Goal: Task Accomplishment & Management: Manage account settings

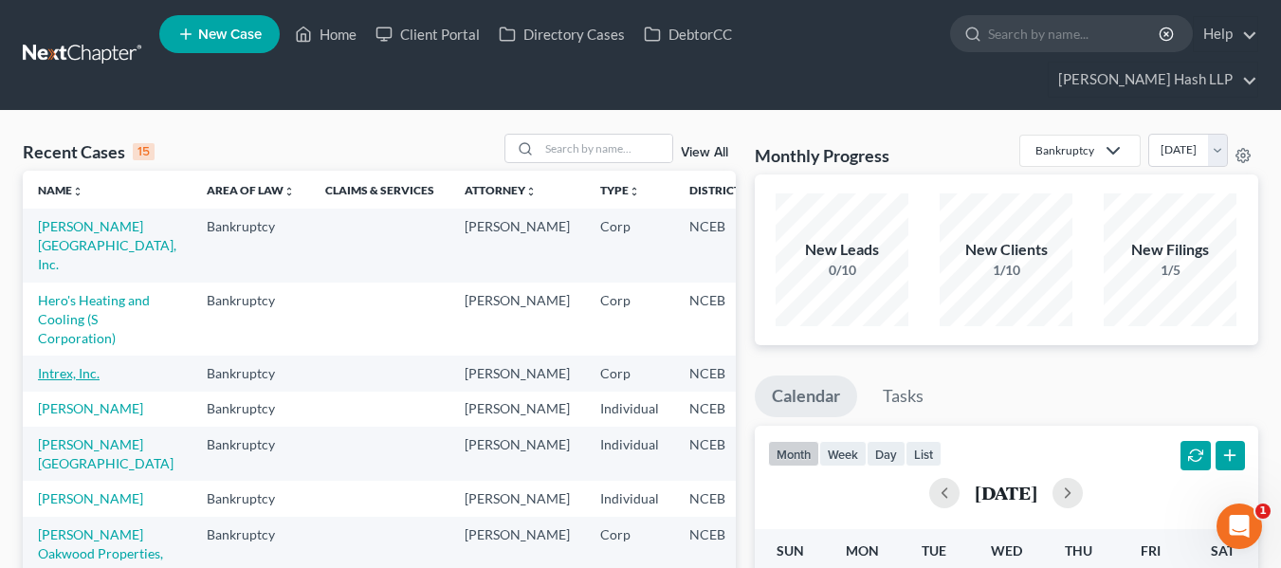
click at [80, 381] on link "Intrex, Inc." at bounding box center [69, 373] width 62 height 16
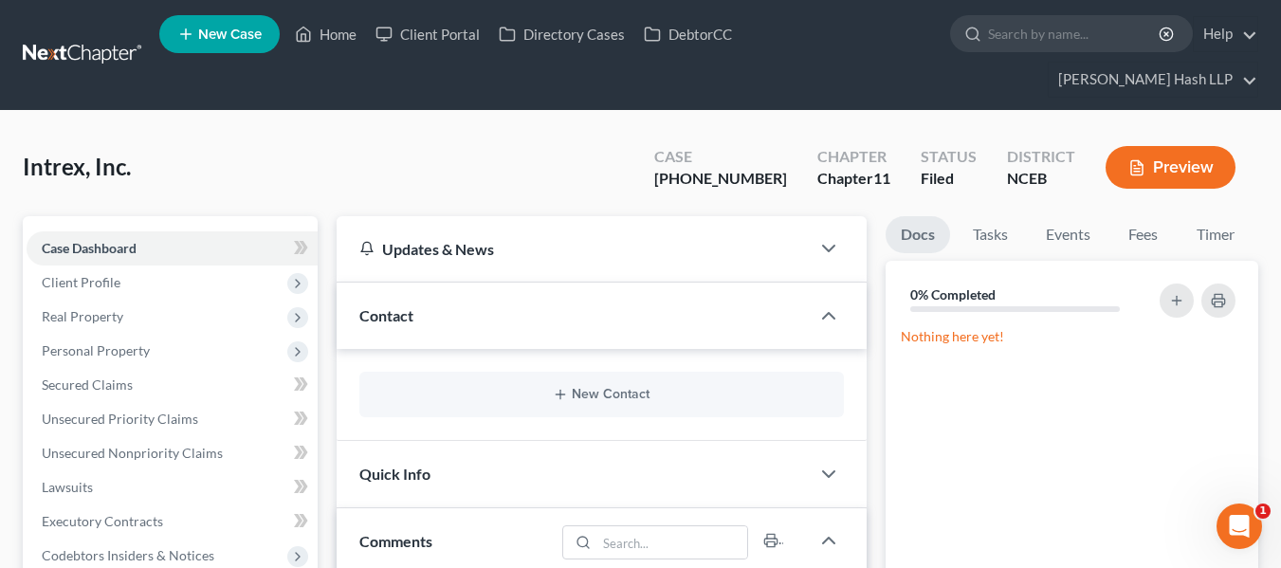
click at [122, 47] on link at bounding box center [83, 55] width 121 height 34
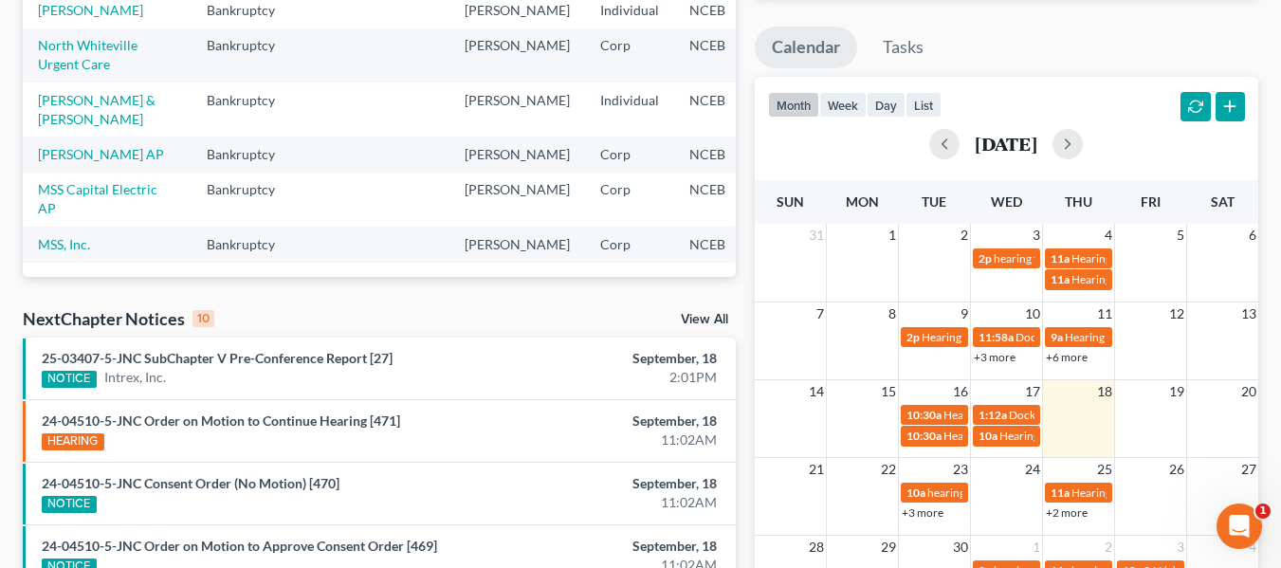
scroll to position [379, 0]
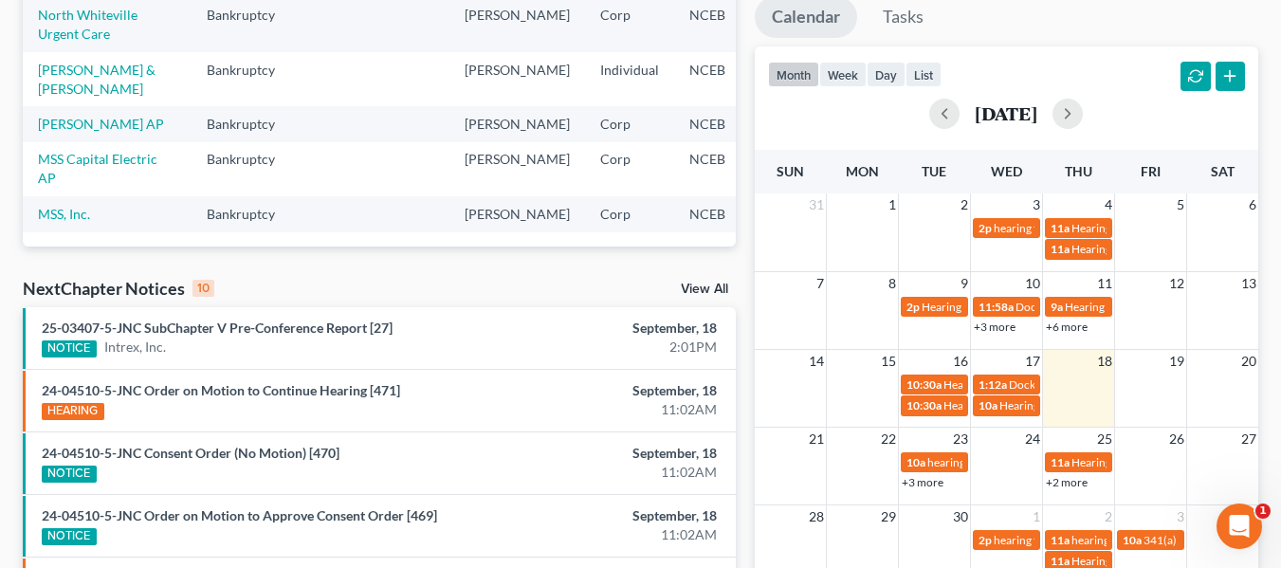
drag, startPoint x: 699, startPoint y: 273, endPoint x: 704, endPoint y: 286, distance: 14.1
click at [699, 279] on div "Recent Cases 15 View All Name unfold_more expand_more expand_less Area of Law u…" at bounding box center [379, 358] width 732 height 1208
click at [704, 286] on link "View All" at bounding box center [704, 289] width 47 height 13
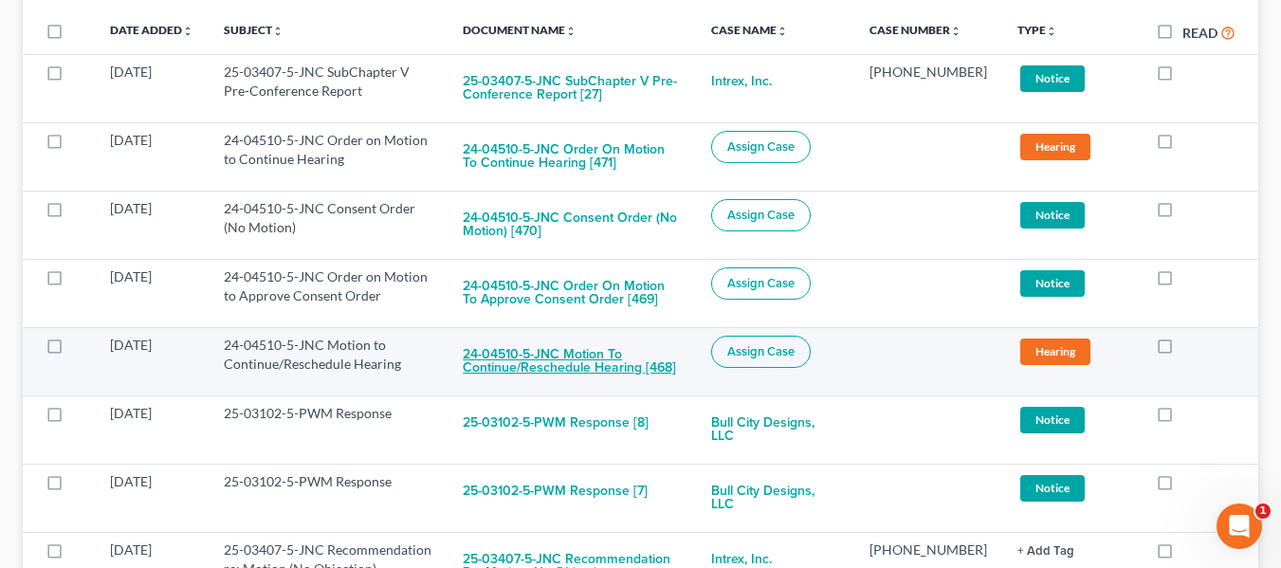
scroll to position [373, 0]
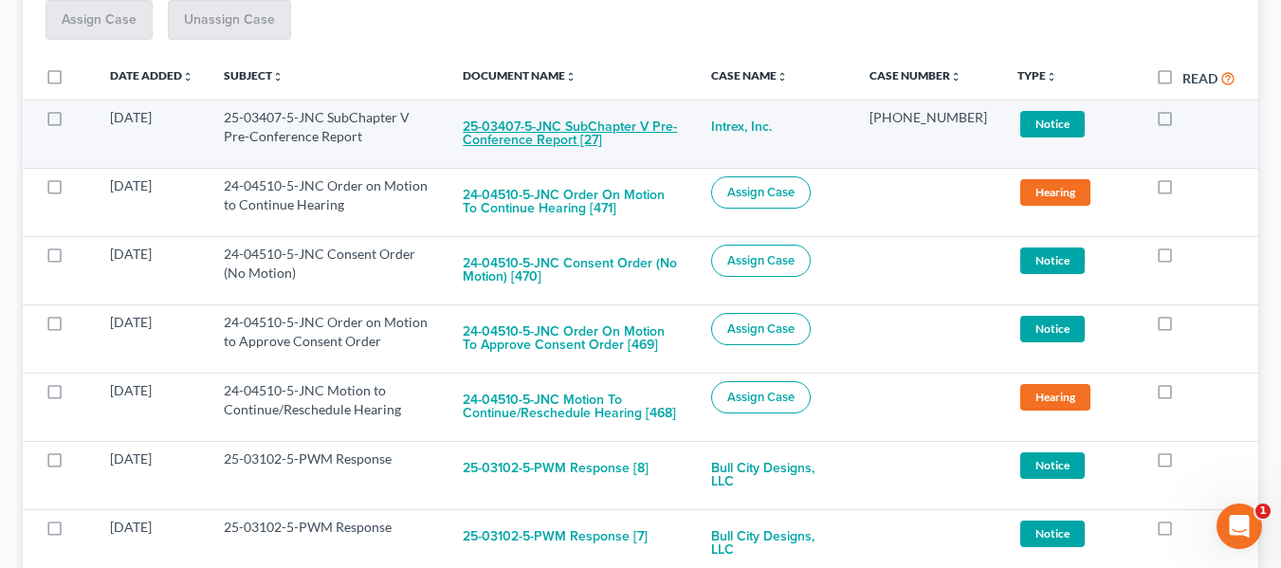
click at [572, 145] on button "25-03407-5-JNC SubChapter V Pre-Conference Report [27]" at bounding box center [572, 133] width 218 height 51
checkbox input "true"
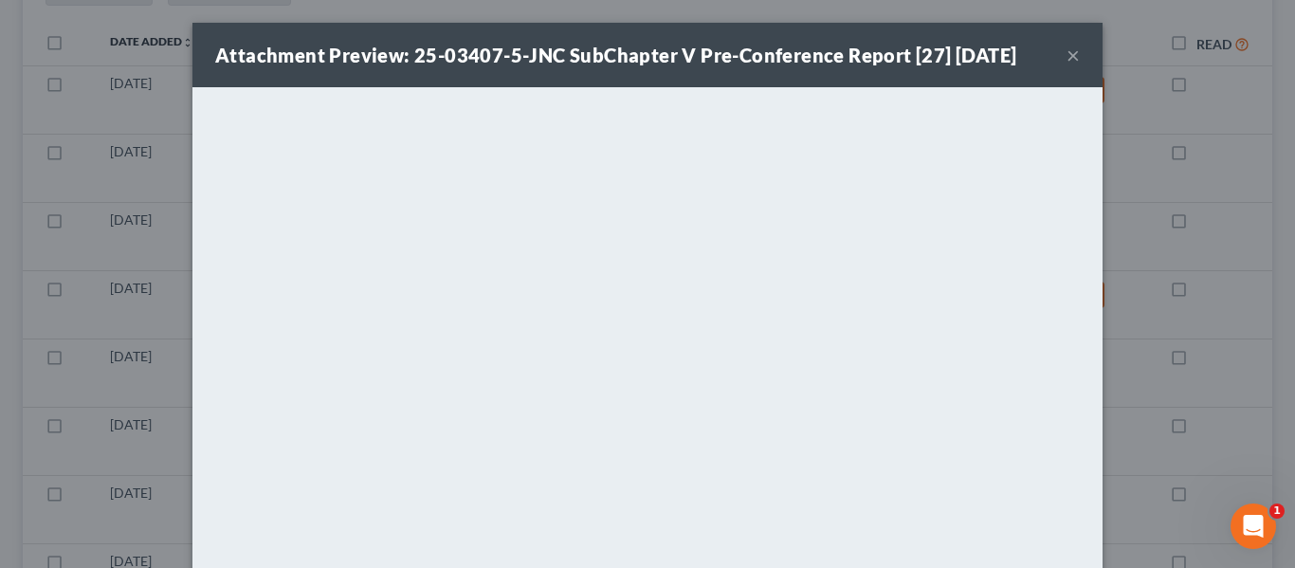
click at [1070, 50] on button "×" at bounding box center [1073, 55] width 13 height 23
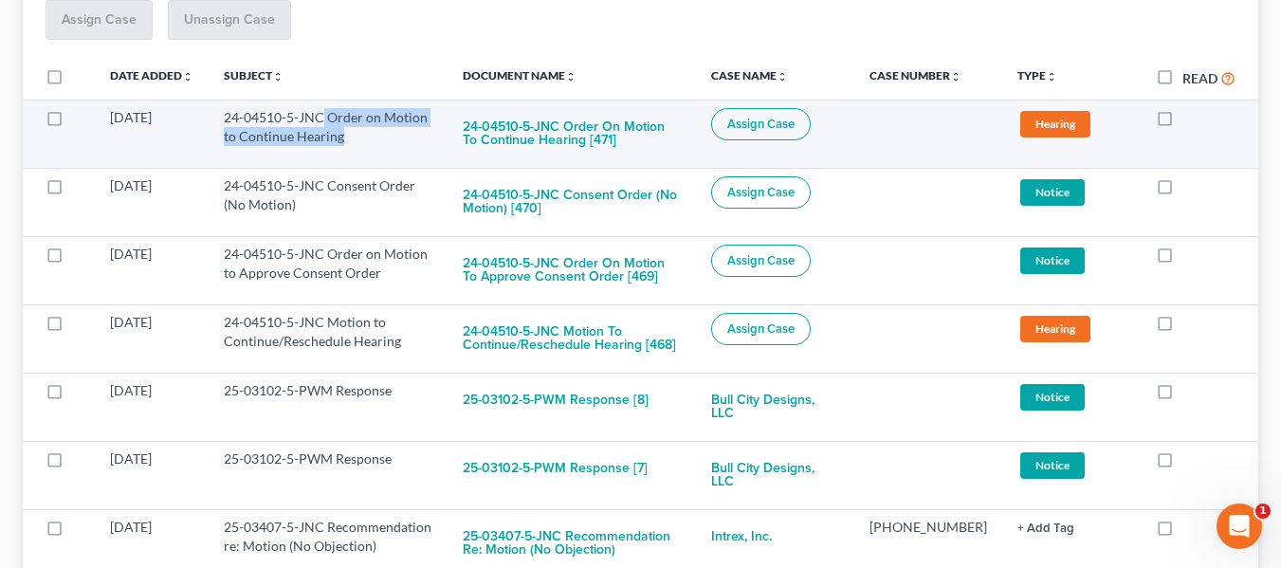
drag, startPoint x: 325, startPoint y: 118, endPoint x: 356, endPoint y: 137, distance: 35.8
click at [356, 137] on td "24-04510-5-JNC Order on Motion to Continue Hearing" at bounding box center [328, 134] width 239 height 68
copy td "Order on Motion to Continue Hearing"
click at [380, 123] on td "24-04510-5-JNC Order on Motion to Continue Hearing" at bounding box center [328, 134] width 239 height 68
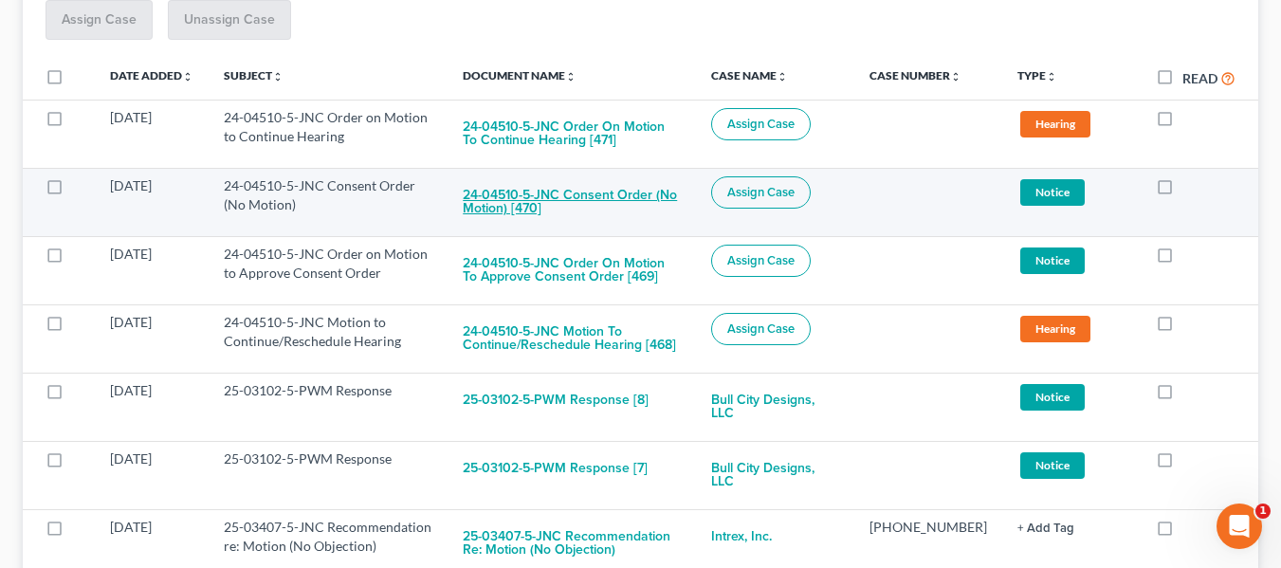
click at [500, 183] on button "24-04510-5-JNC Consent Order (No Motion) [470]" at bounding box center [572, 201] width 218 height 51
checkbox input "true"
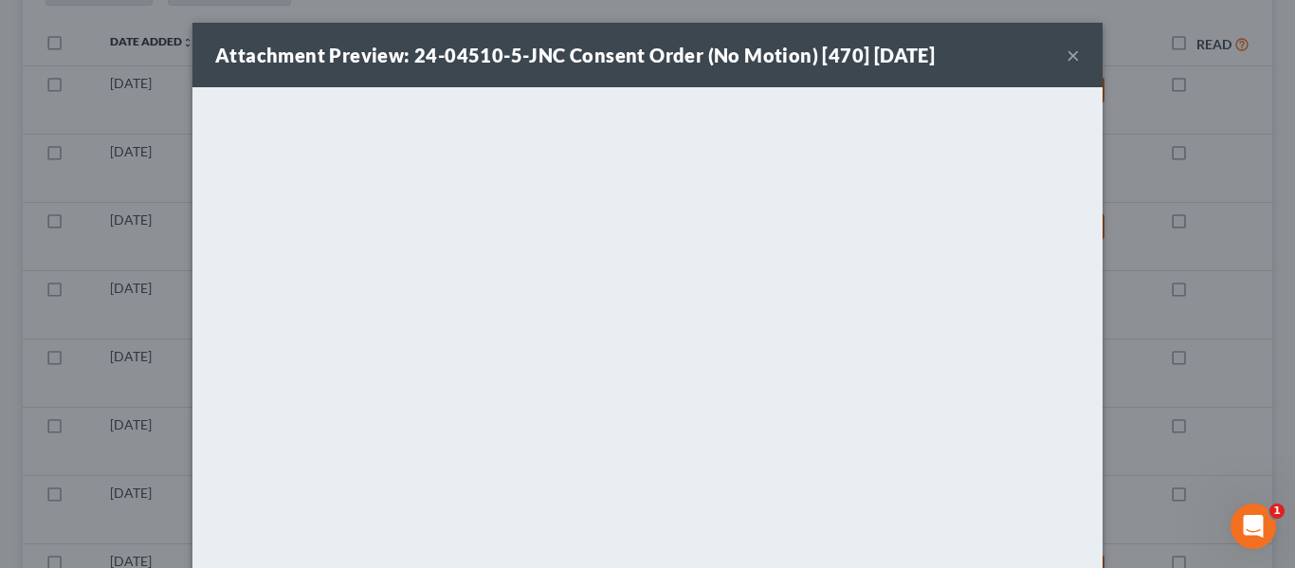
click at [1067, 61] on button "×" at bounding box center [1073, 55] width 13 height 23
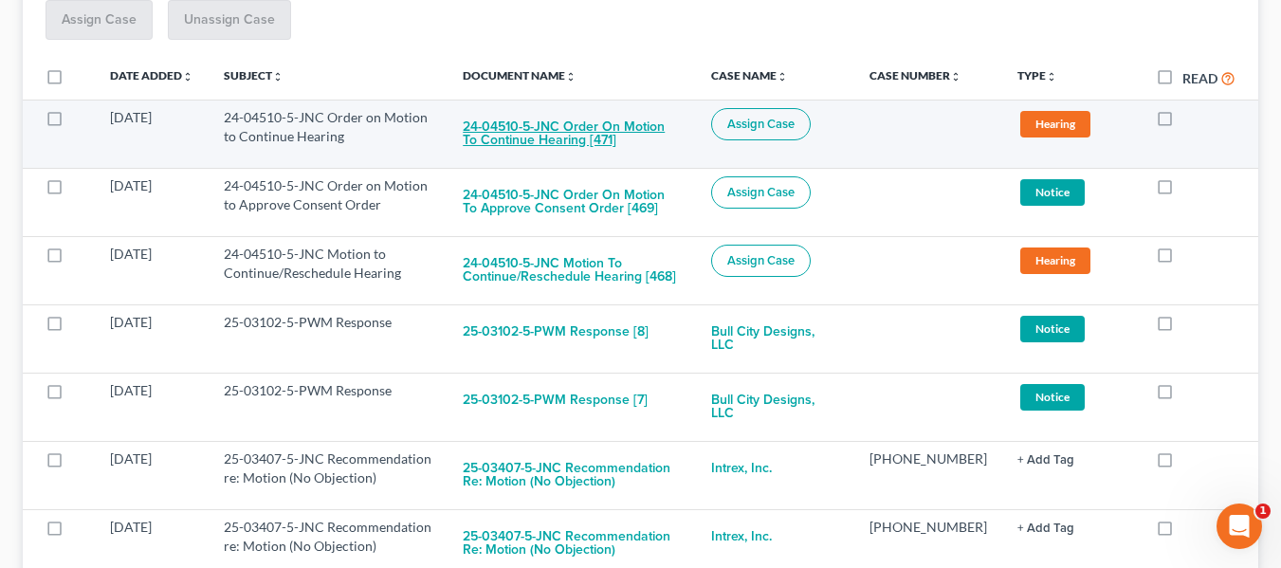
click at [583, 123] on button "24-04510-5-JNC Order on Motion to Continue Hearing [471]" at bounding box center [572, 133] width 218 height 51
checkbox input "true"
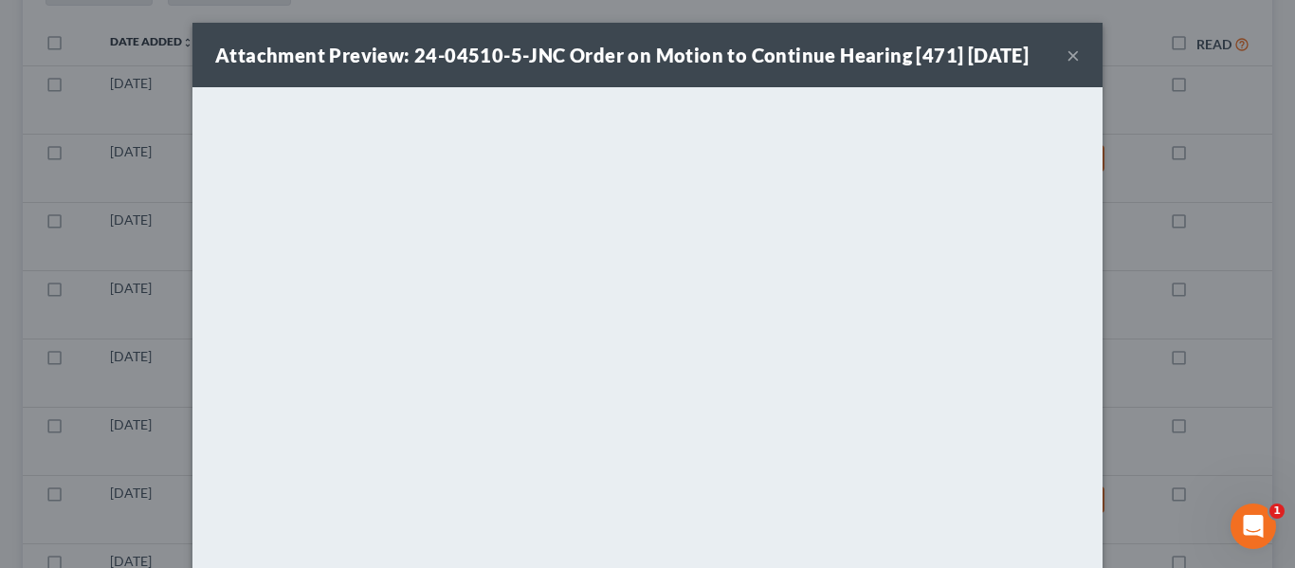
click at [1067, 58] on button "×" at bounding box center [1073, 55] width 13 height 23
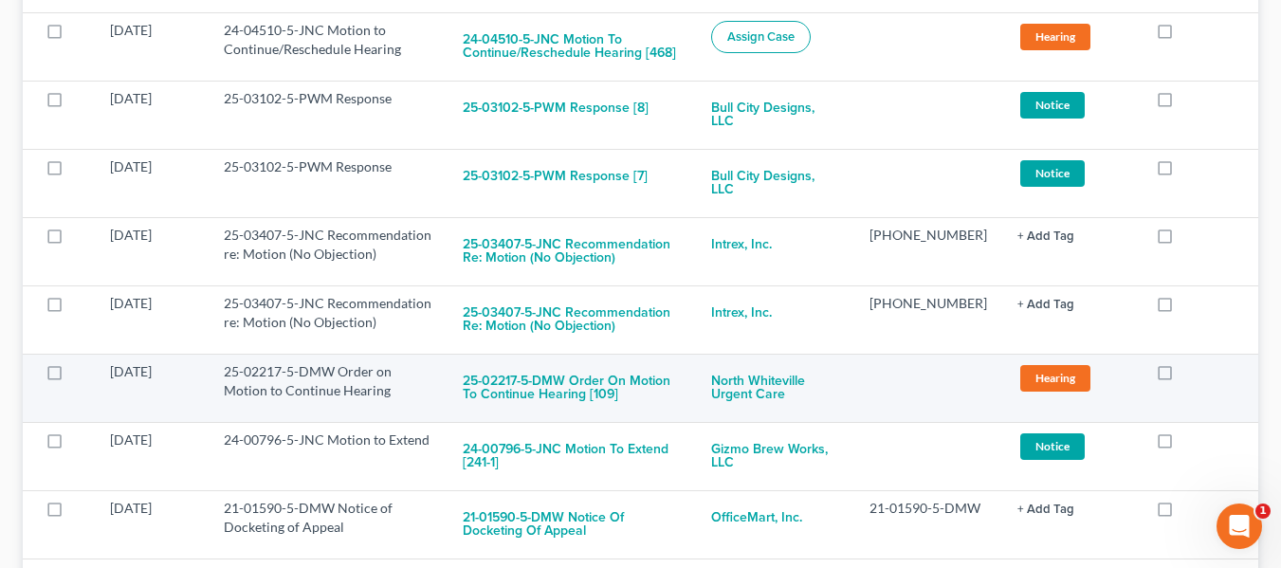
scroll to position [562, 0]
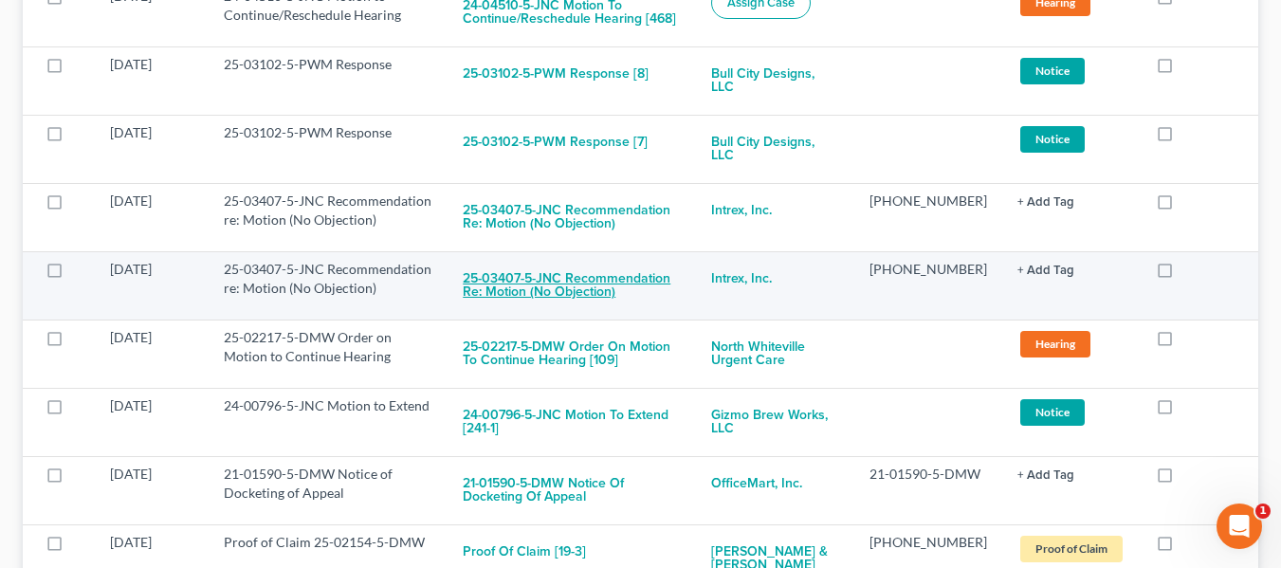
click at [597, 285] on button "25-03407-5-JNC Recommendation re: Motion (No Objection)" at bounding box center [572, 285] width 218 height 51
checkbox input "true"
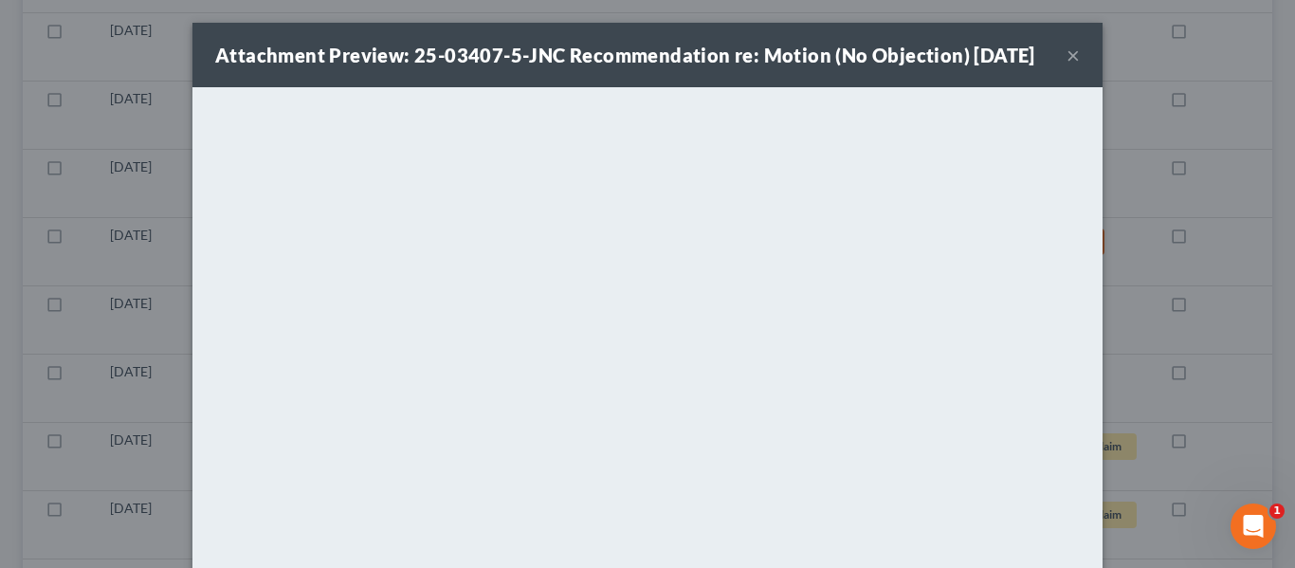
click at [1067, 66] on button "×" at bounding box center [1073, 55] width 13 height 23
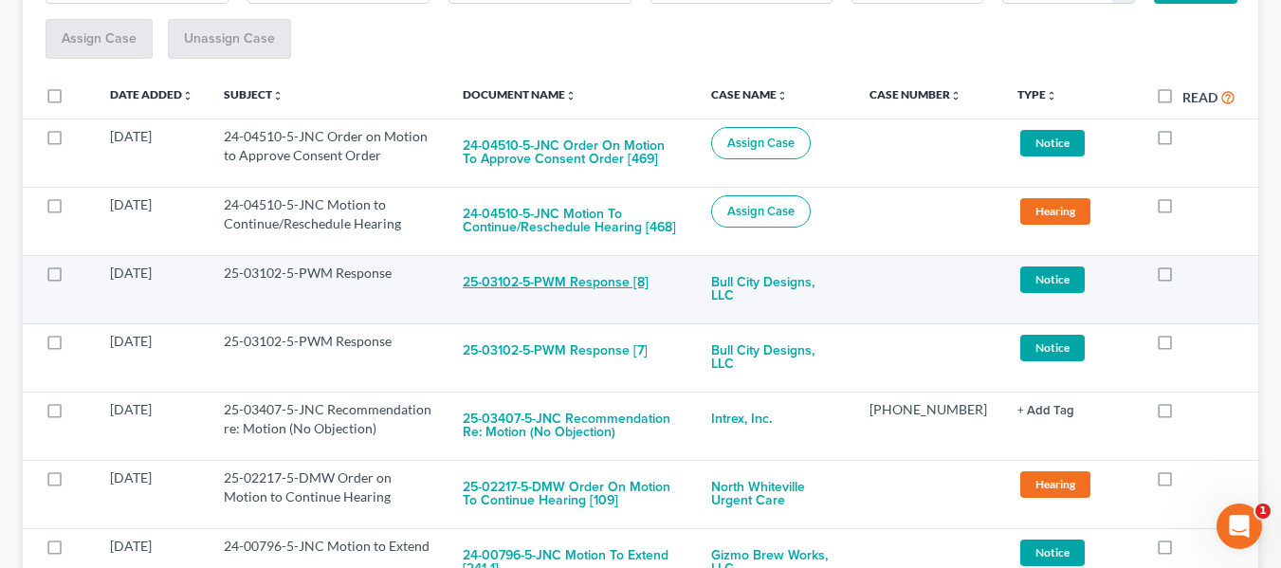
scroll to position [468, 0]
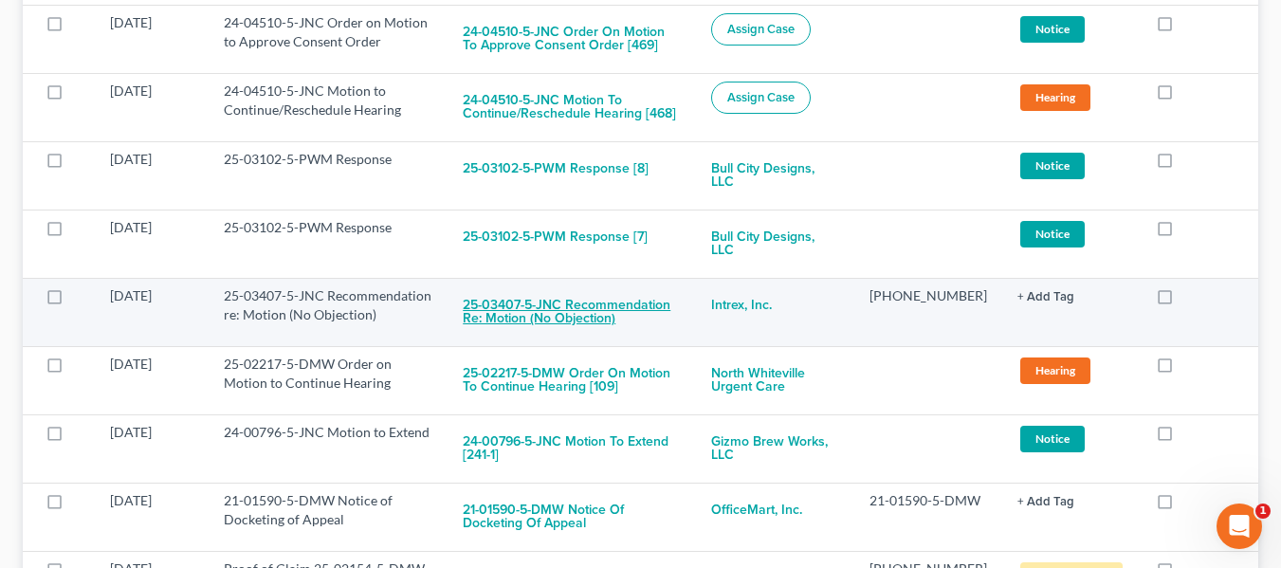
click at [569, 297] on button "25-03407-5-JNC Recommendation re: Motion (No Objection)" at bounding box center [572, 311] width 218 height 51
checkbox input "true"
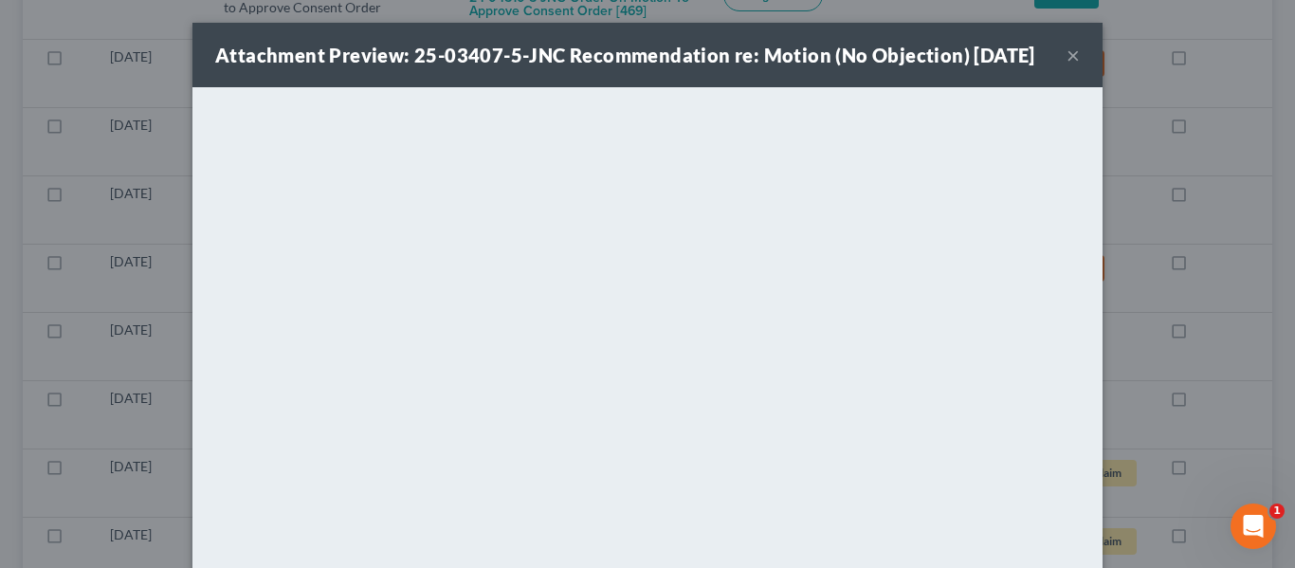
click at [1067, 66] on button "×" at bounding box center [1073, 55] width 13 height 23
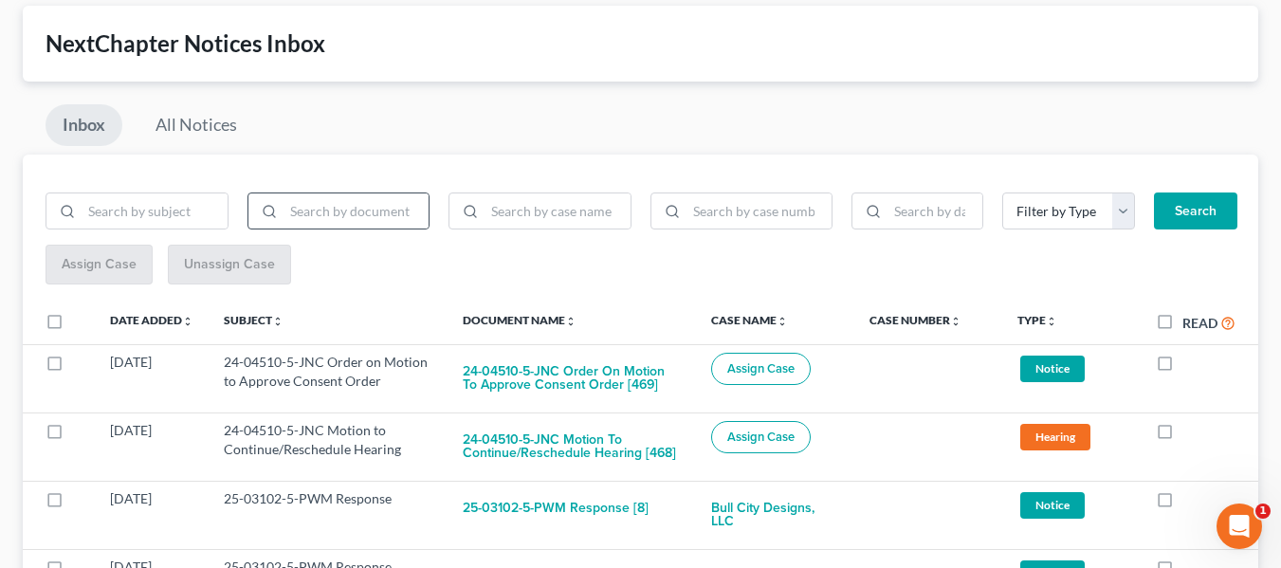
scroll to position [95, 0]
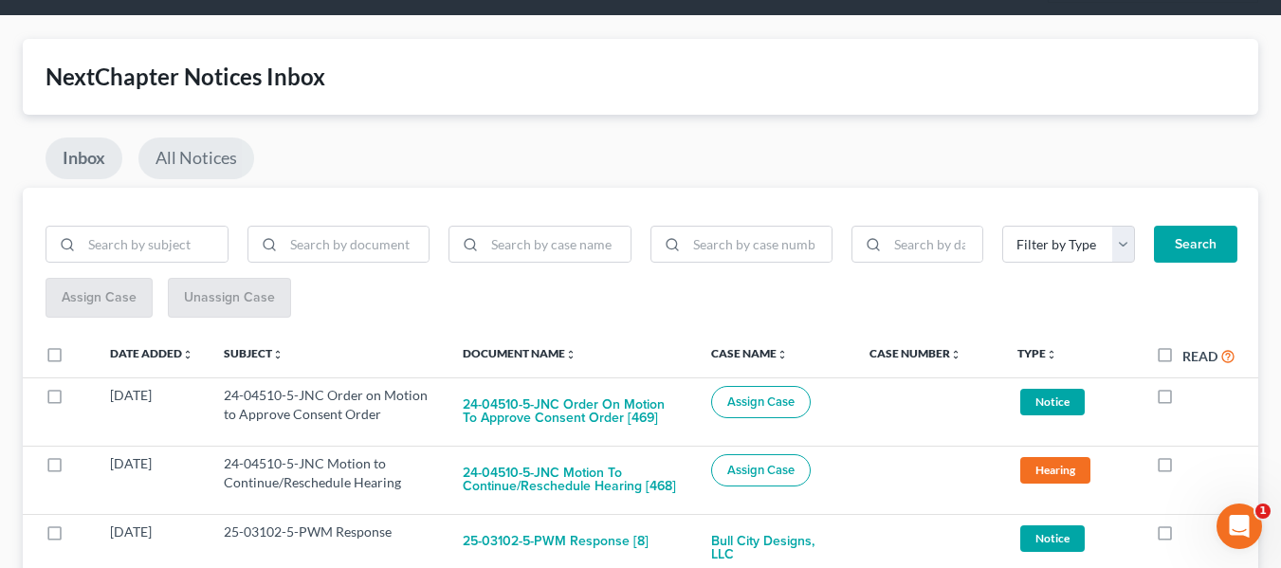
click at [216, 150] on link "All Notices" at bounding box center [196, 159] width 116 height 42
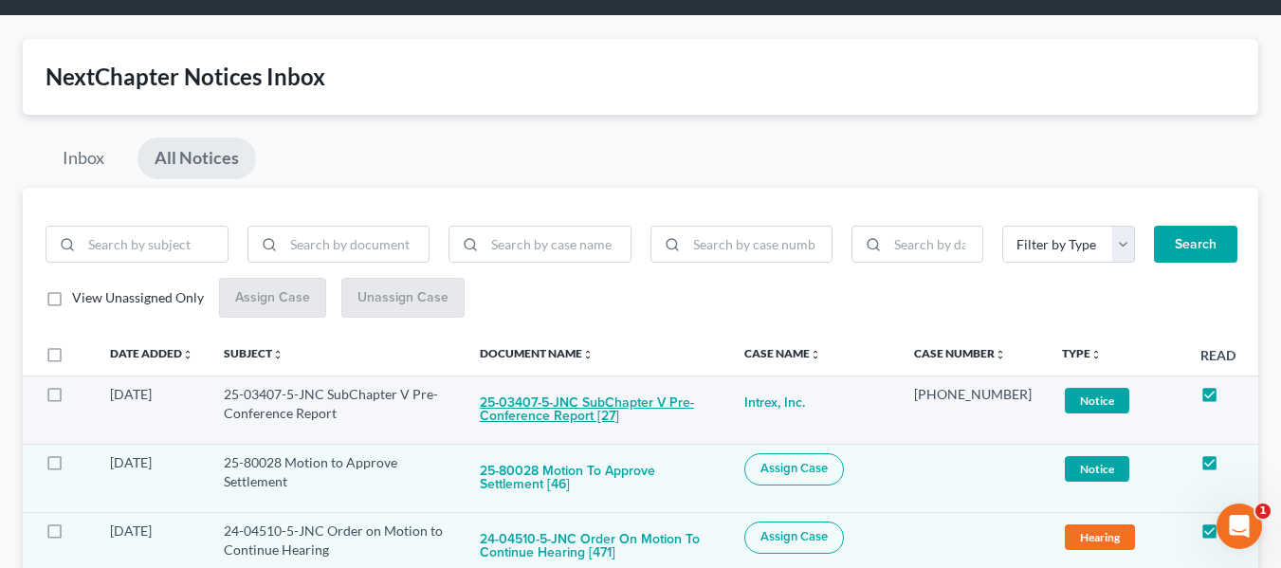
click at [528, 404] on button "25-03407-5-JNC SubChapter V Pre-Conference Report [27]" at bounding box center [597, 410] width 234 height 51
